Goal: Task Accomplishment & Management: Use online tool/utility

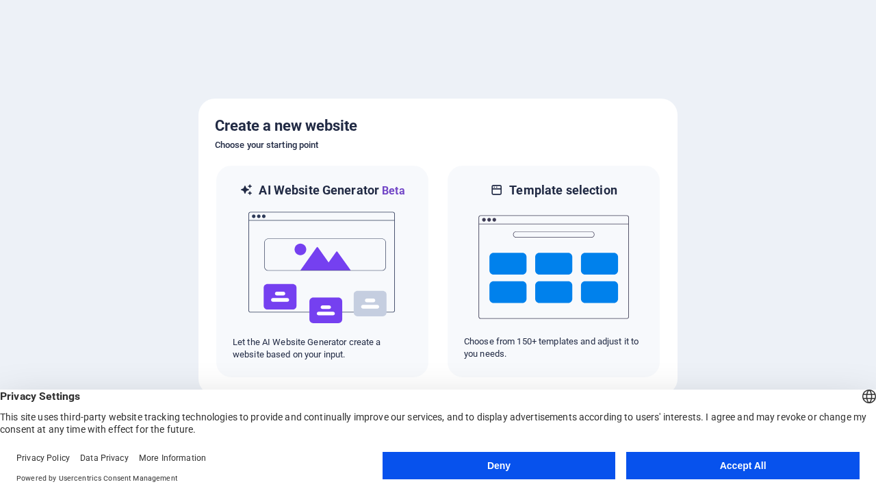
click at [499, 466] on button "Deny" at bounding box center [499, 465] width 233 height 27
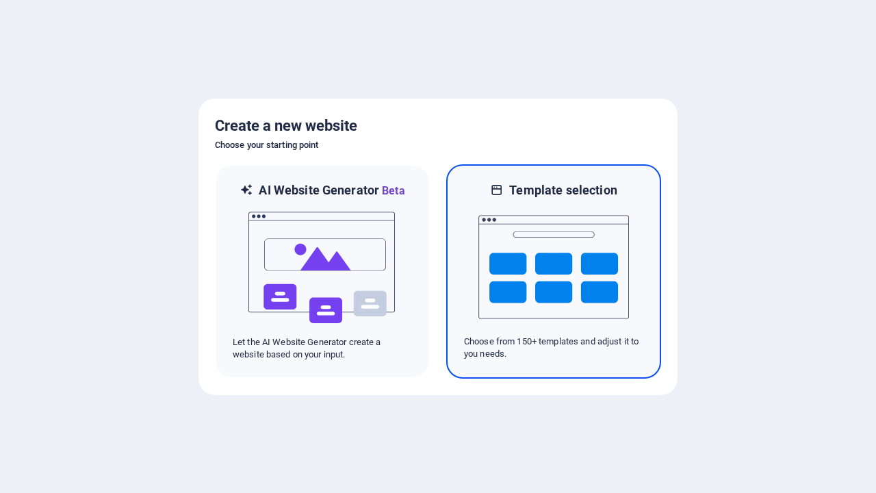
click at [554, 271] on img at bounding box center [554, 267] width 151 height 137
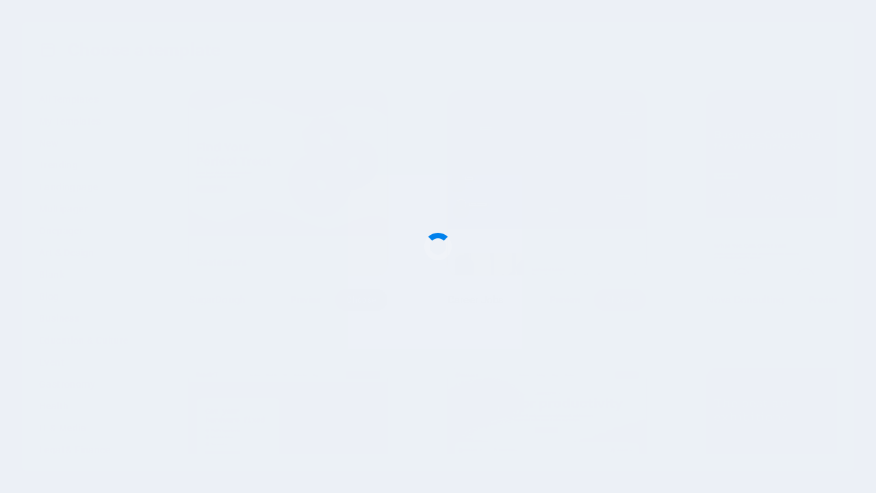
scroll to position [744, 0]
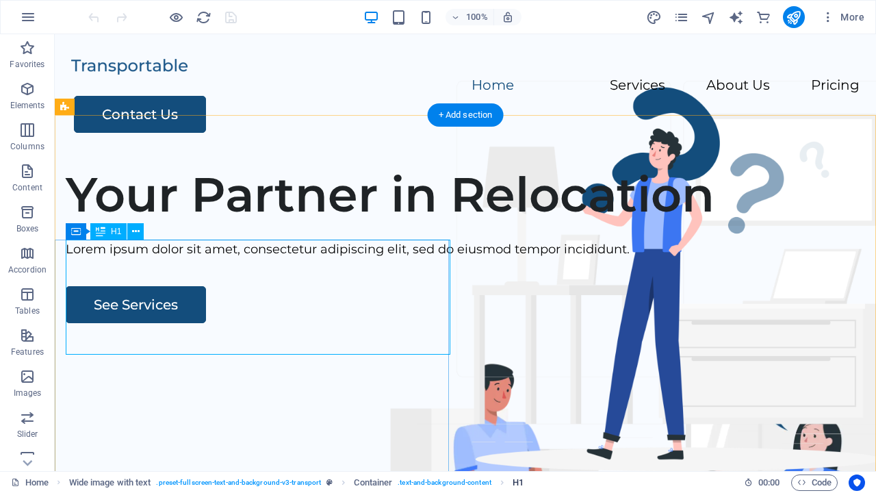
click at [518, 482] on span "H1" at bounding box center [518, 482] width 11 height 16
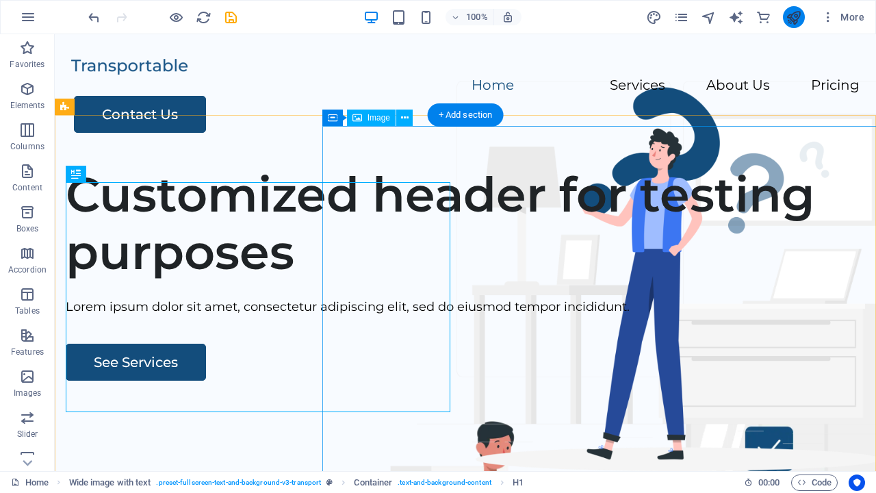
click at [794, 17] on icon "publish" at bounding box center [794, 18] width 16 height 16
checkbox input "false"
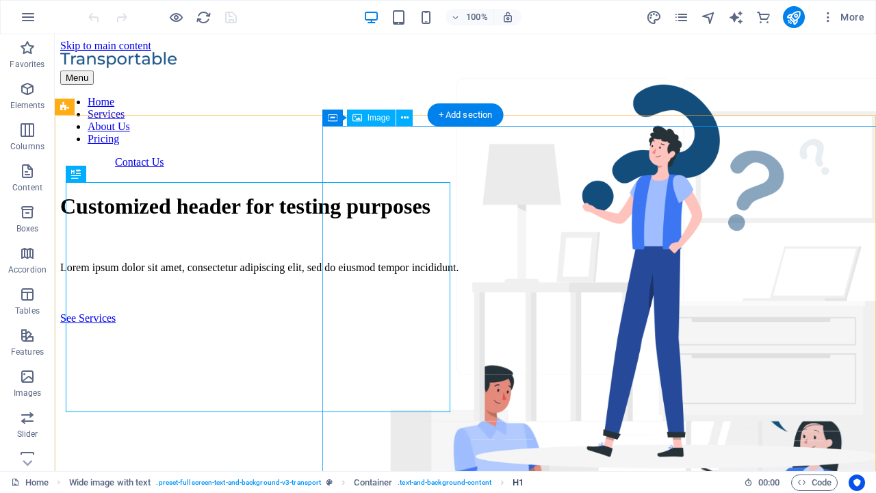
click at [518, 482] on span "H1" at bounding box center [518, 482] width 11 height 16
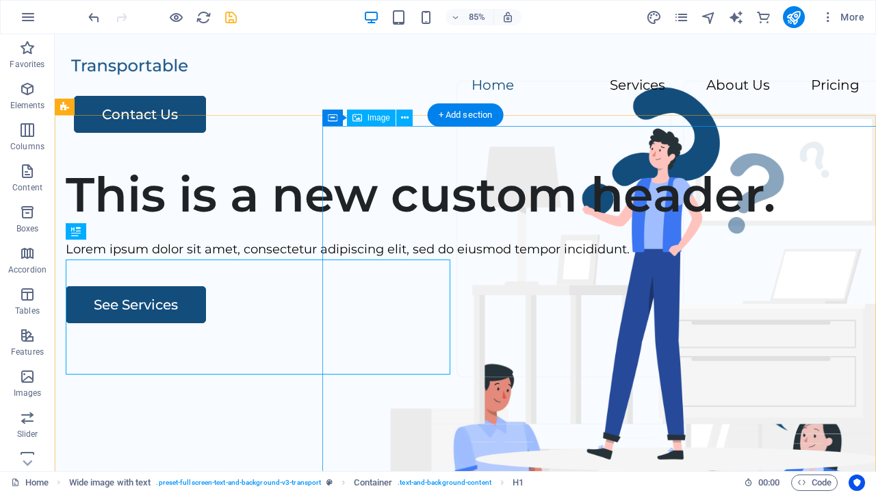
click at [231, 17] on icon "save" at bounding box center [231, 18] width 16 height 16
checkbox input "false"
click at [28, 17] on icon "button" at bounding box center [28, 17] width 16 height 16
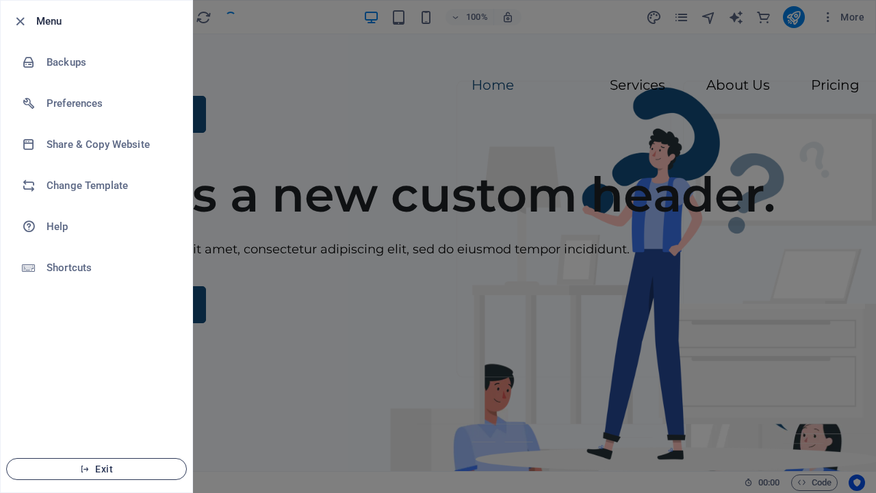
click at [97, 469] on span "Exit" at bounding box center [96, 469] width 157 height 11
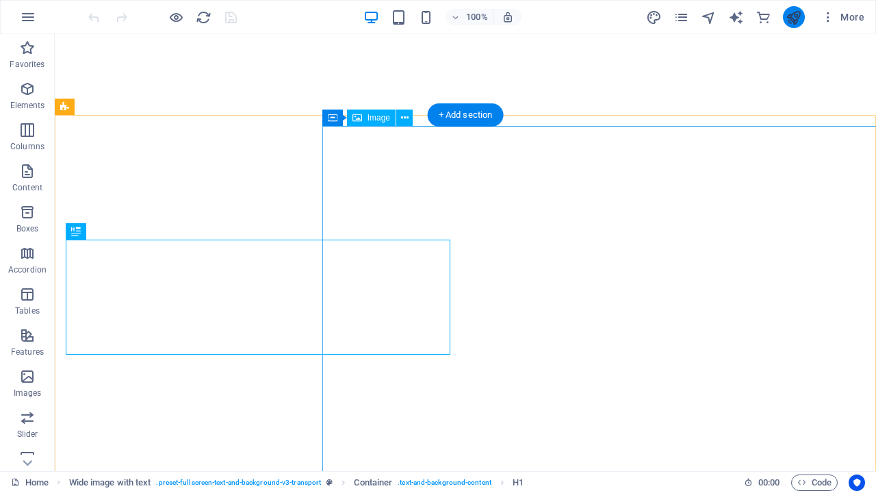
click at [794, 17] on icon "publish" at bounding box center [794, 18] width 16 height 16
